Goal: Share content: Share content

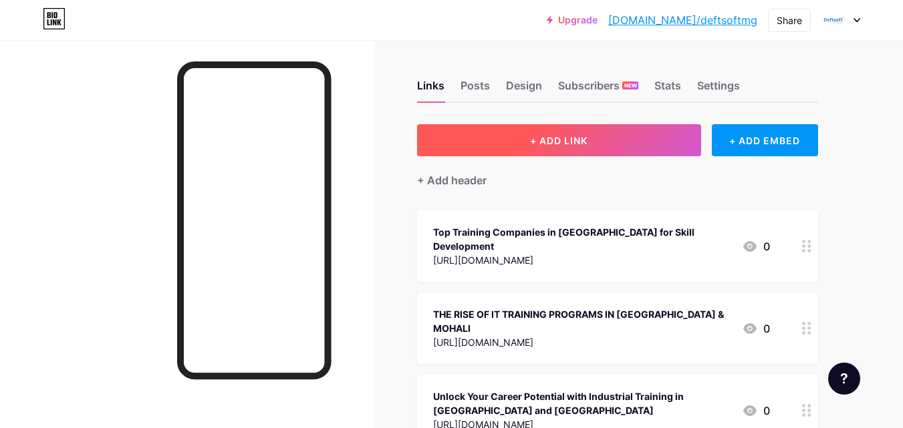
click at [532, 142] on span "+ ADD LINK" at bounding box center [558, 140] width 57 height 11
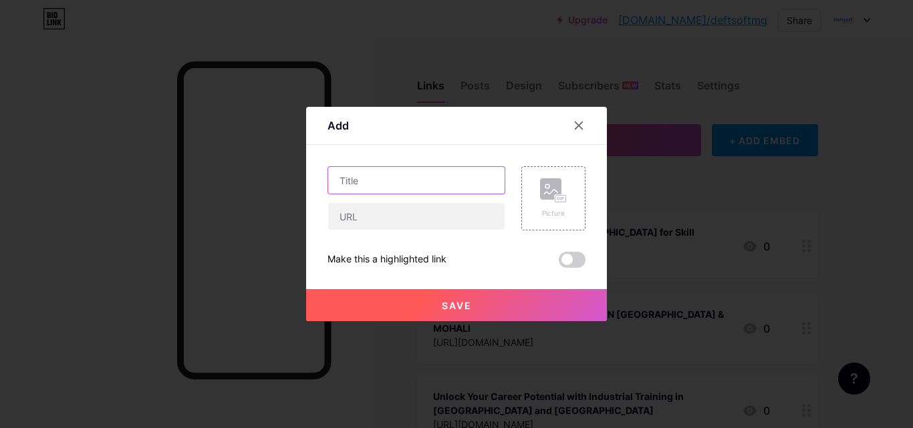
click at [338, 188] on input "text" at bounding box center [416, 180] width 176 height 27
paste input "IT Training Company in [GEOGRAPHIC_DATA] — Building Skills for the Future"
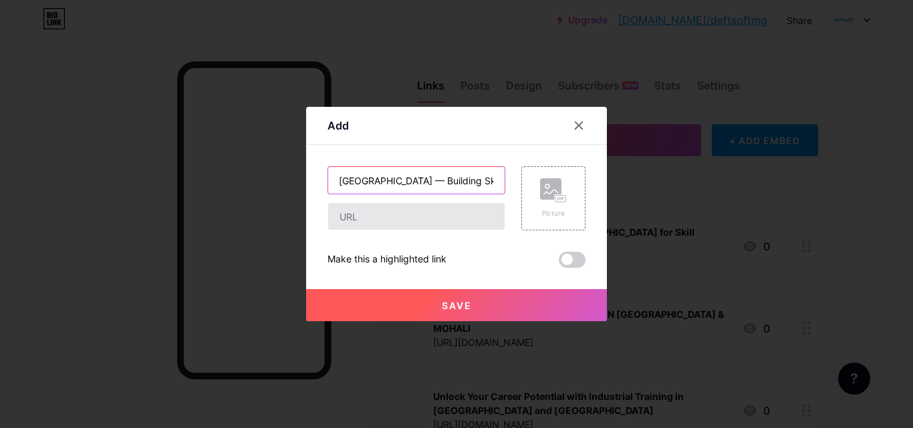
type input "IT Training Company in [GEOGRAPHIC_DATA] — Building Skills for the Future"
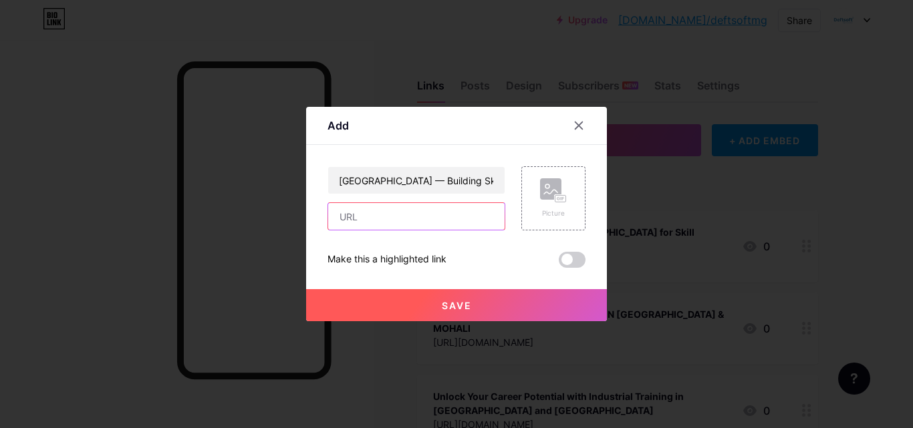
scroll to position [0, 0]
click at [368, 219] on input "text" at bounding box center [416, 216] width 176 height 27
paste input "[URL][DOMAIN_NAME]"
type input "[URL][DOMAIN_NAME]"
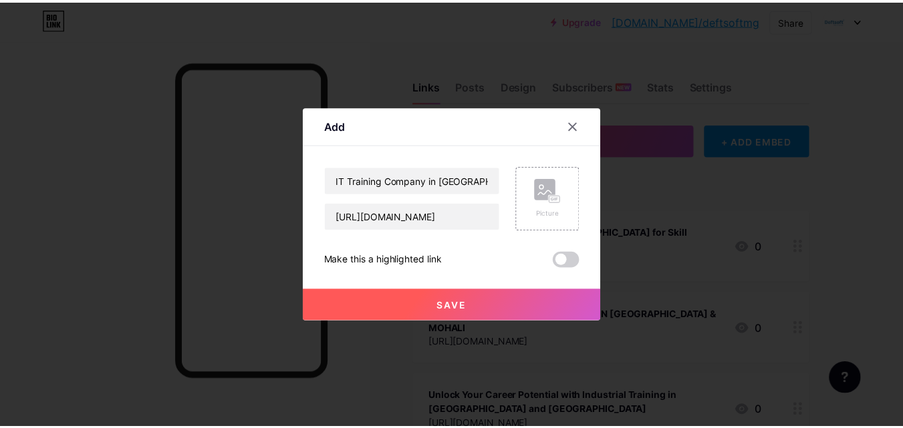
scroll to position [0, 0]
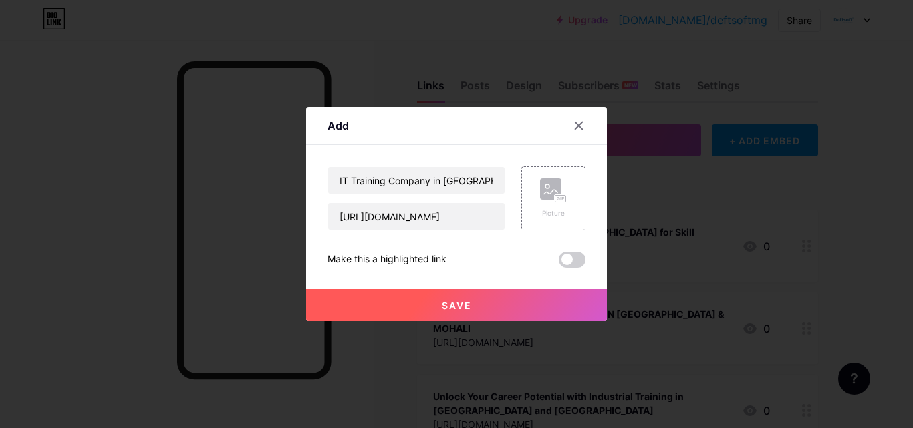
click at [447, 308] on span "Save" at bounding box center [457, 305] width 30 height 11
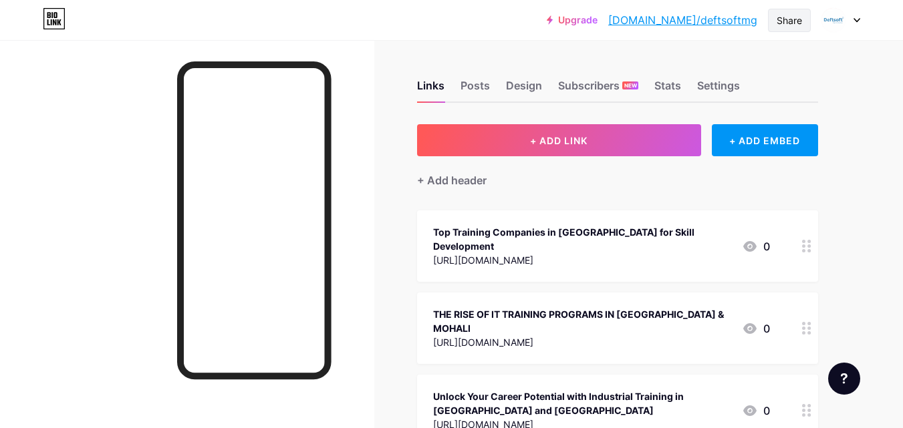
click at [787, 21] on div "Share" at bounding box center [789, 20] width 25 height 14
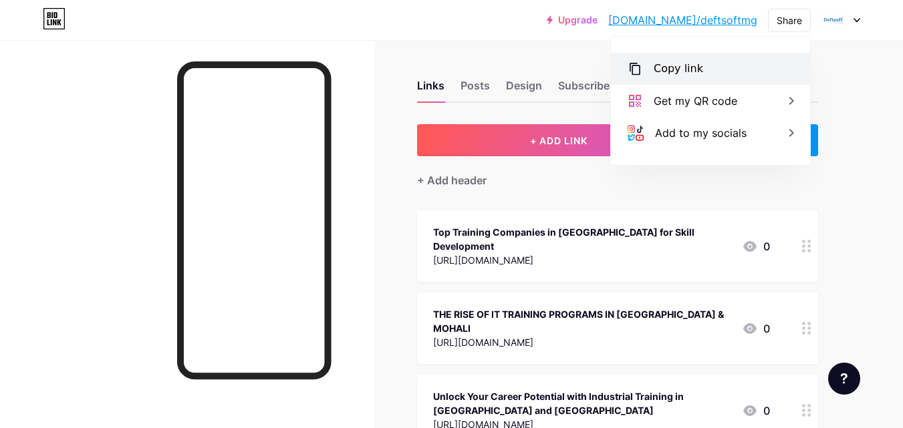
click at [659, 68] on div "Copy link" at bounding box center [678, 69] width 49 height 16
